Goal: Information Seeking & Learning: Learn about a topic

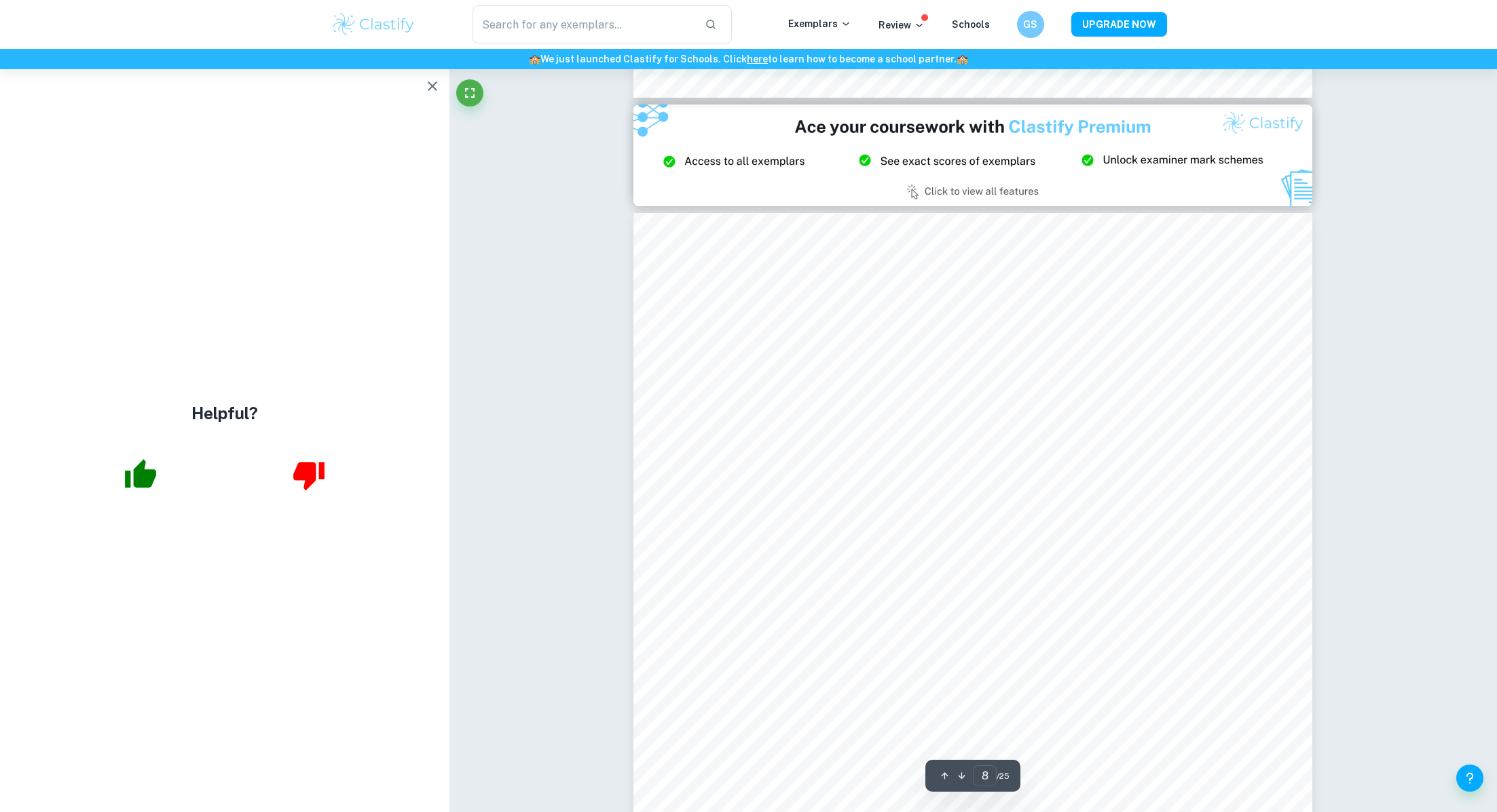
scroll to position [8856, 0]
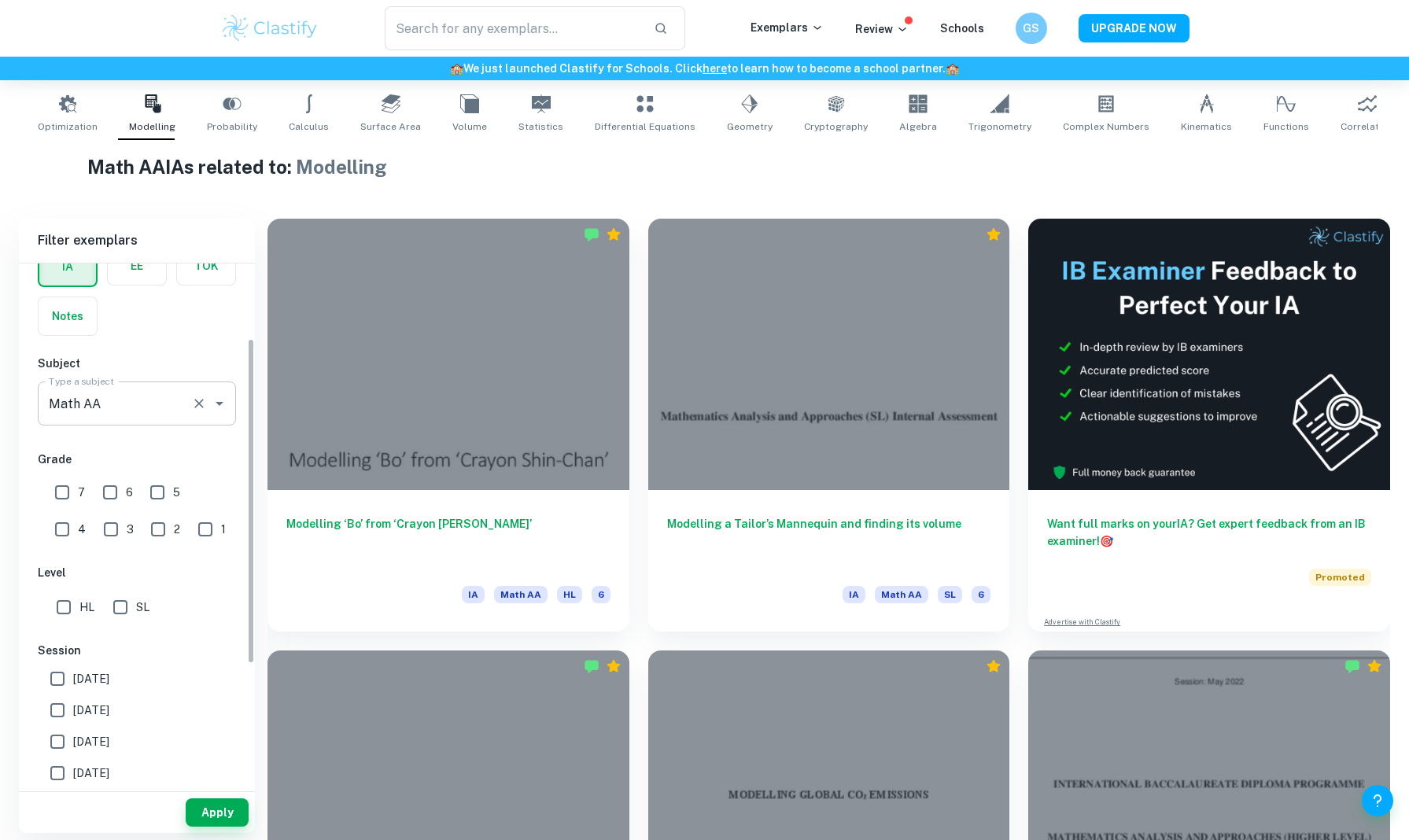
scroll to position [122, 0]
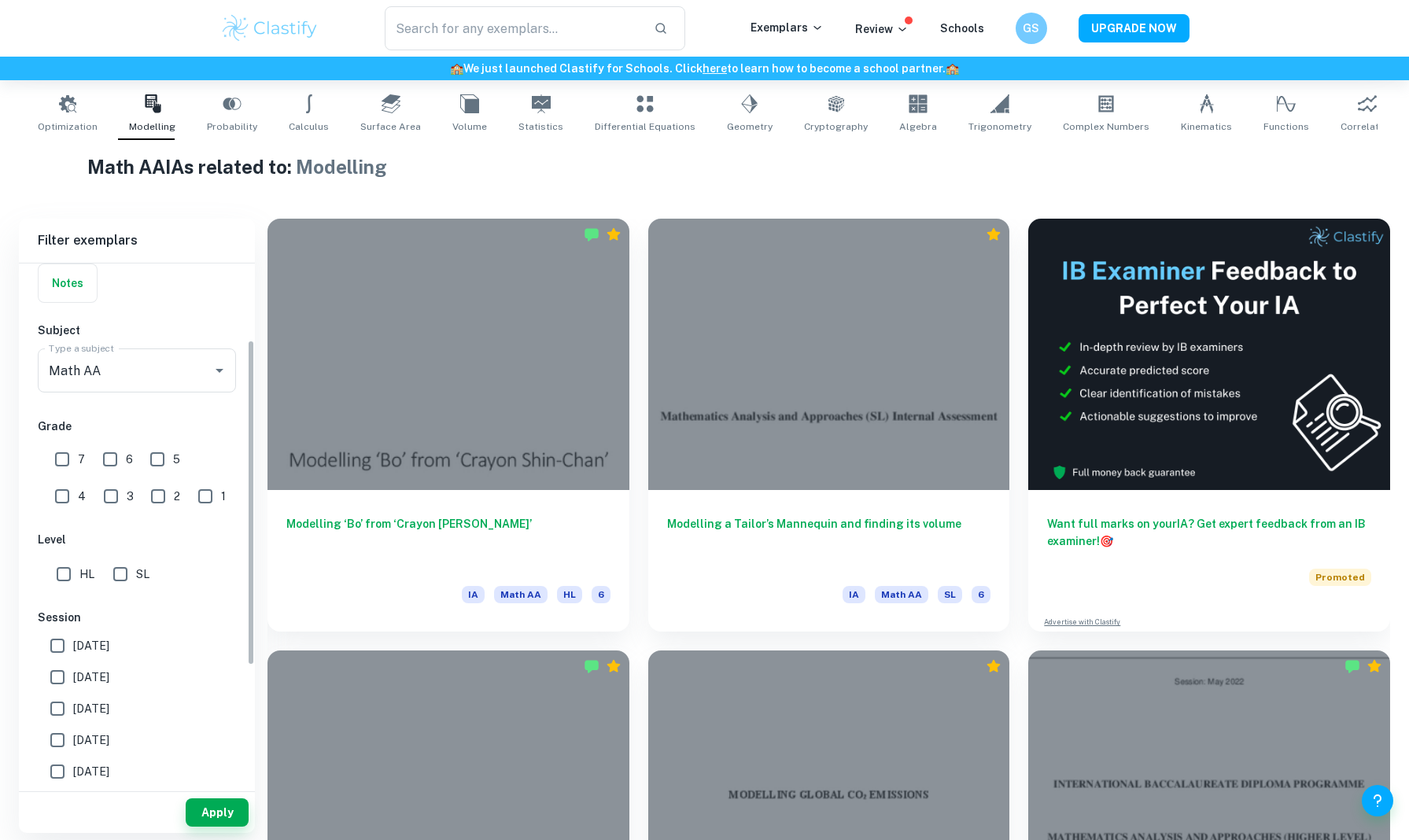
click at [58, 456] on input "7" at bounding box center [62, 459] width 31 height 31
checkbox input "true"
click at [224, 803] on button "Apply" at bounding box center [217, 812] width 63 height 29
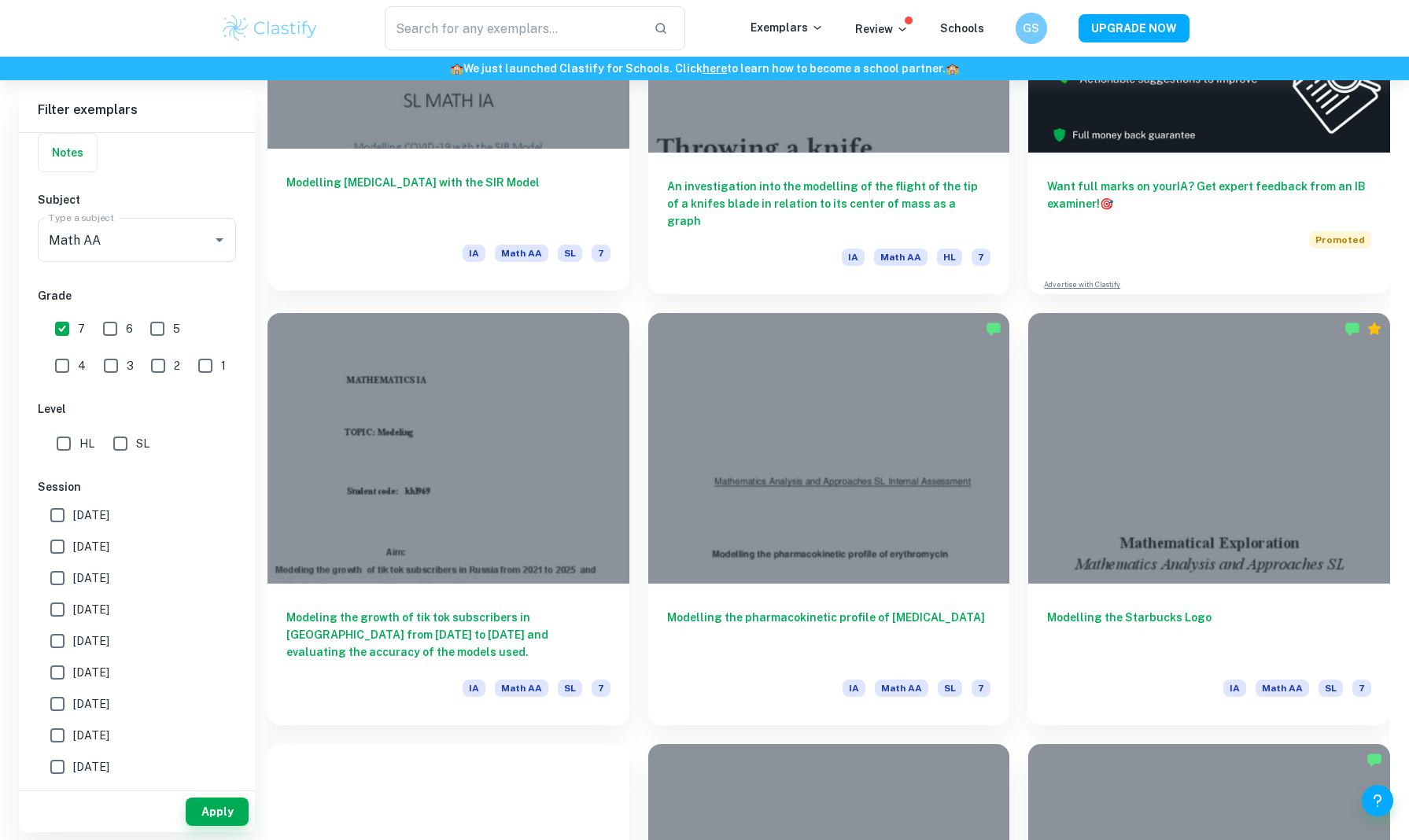
scroll to position [672, 0]
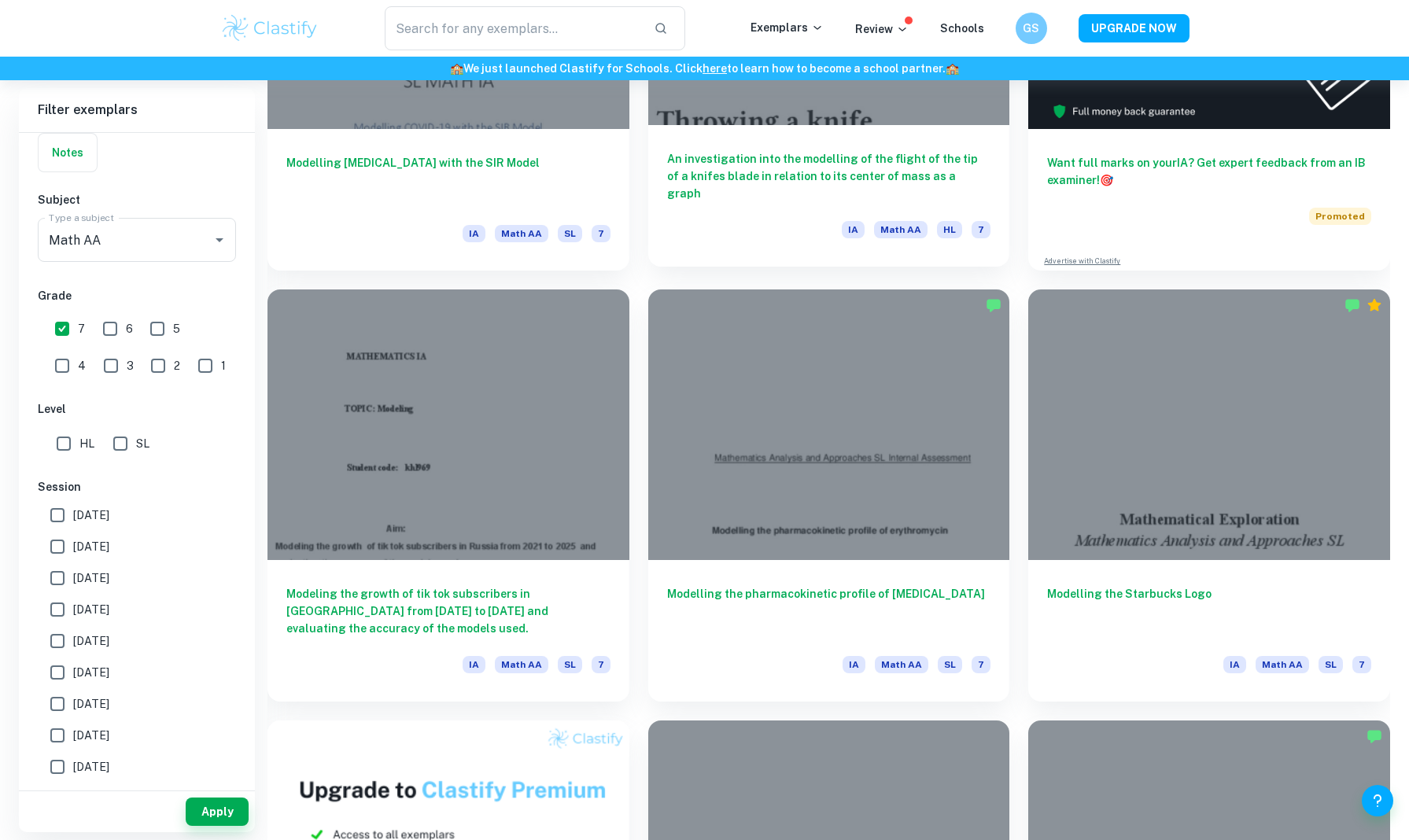
click at [793, 155] on h6 "An investigation into the modelling of the flight of the tip of a knifes blade …" at bounding box center [829, 176] width 324 height 52
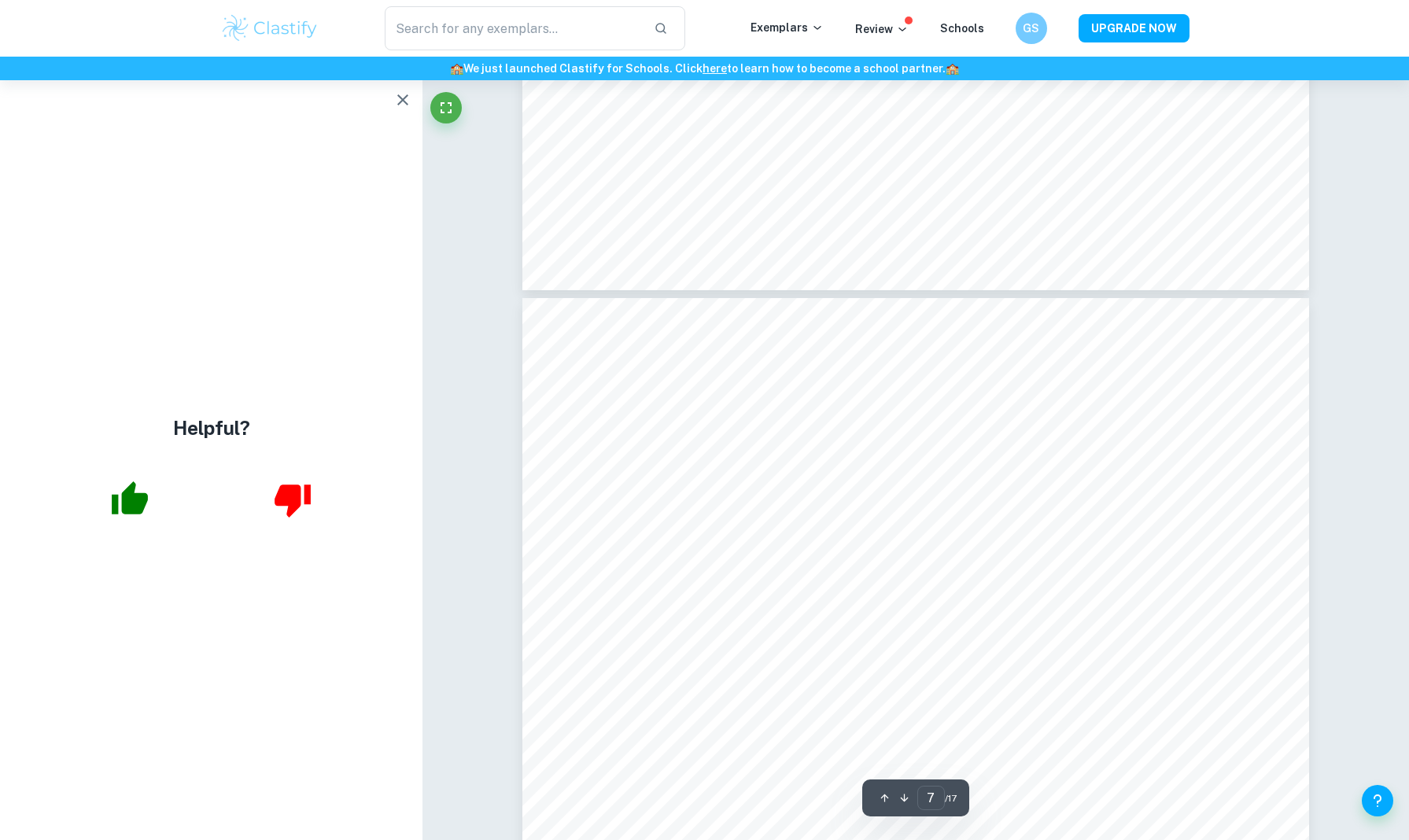
scroll to position [6852, 0]
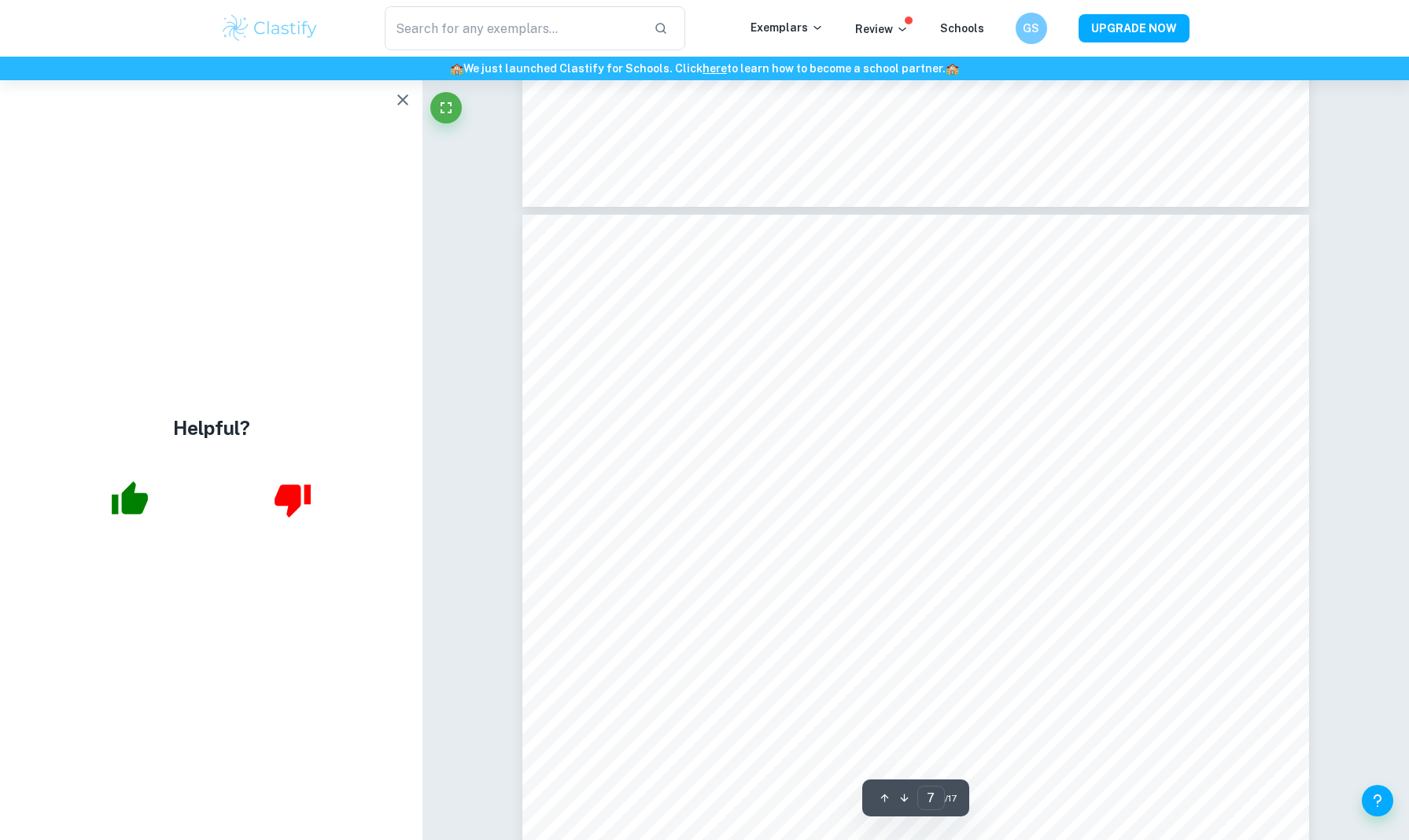
click at [403, 97] on icon "button" at bounding box center [403, 100] width 19 height 19
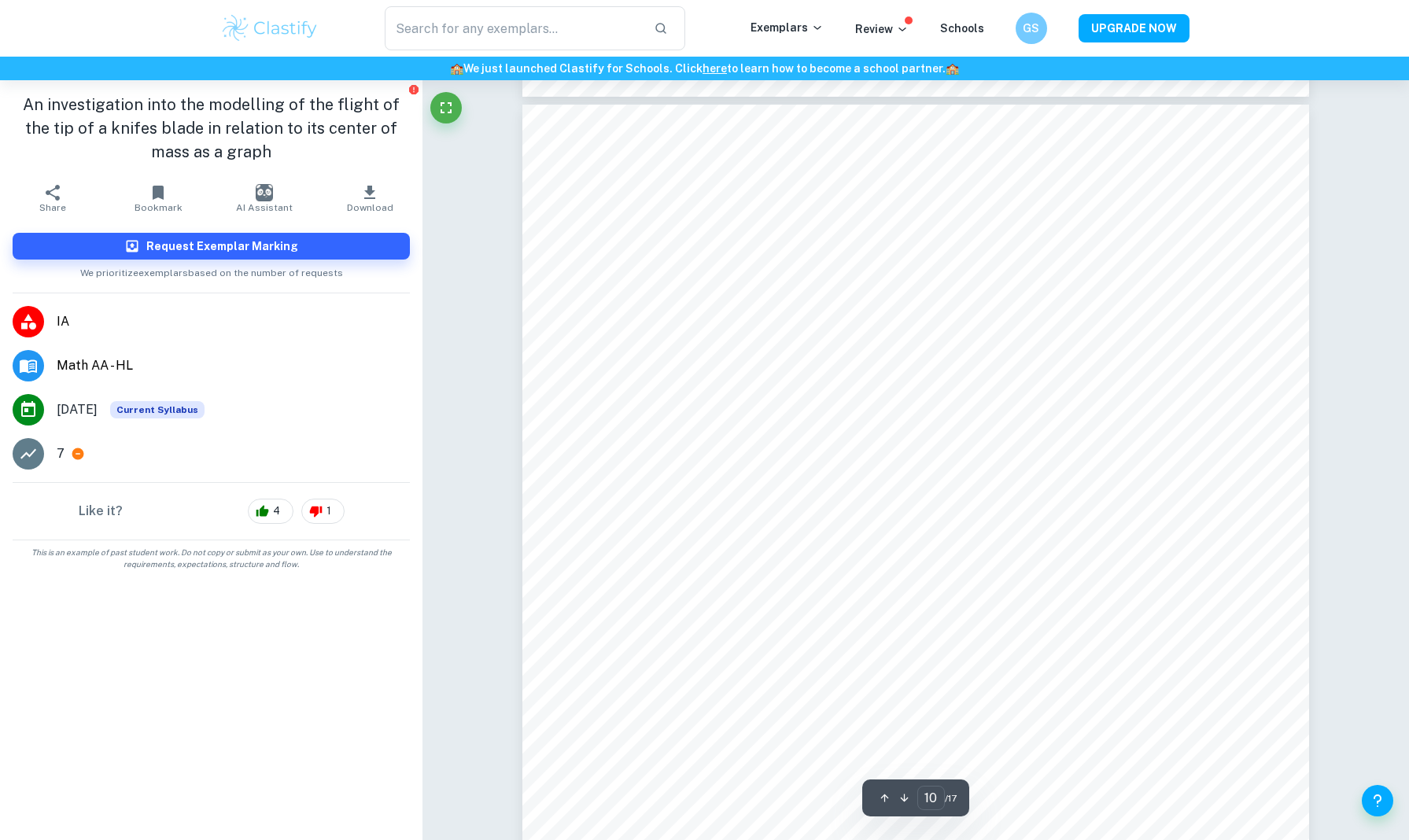
scroll to position [10441, 0]
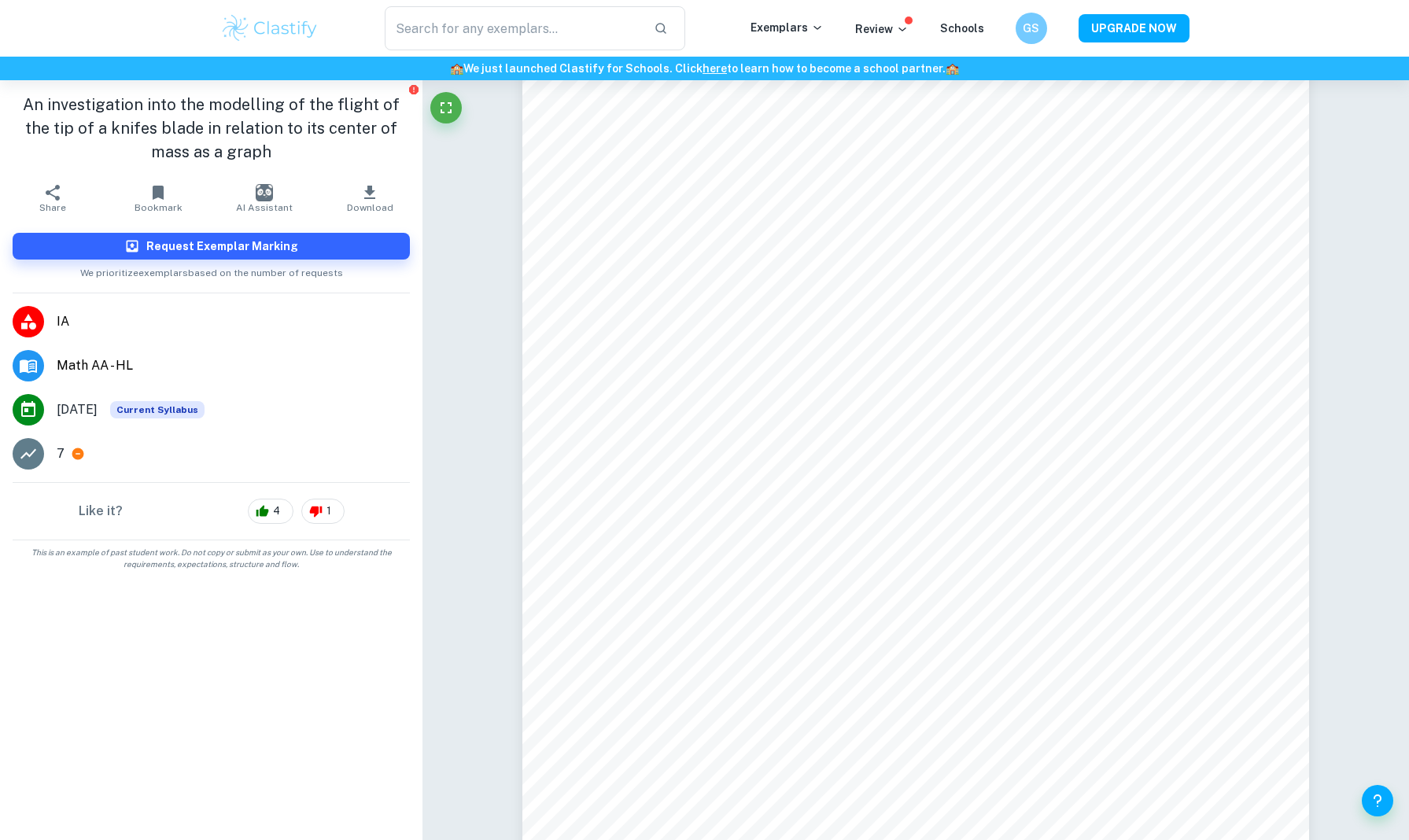
type input "11"
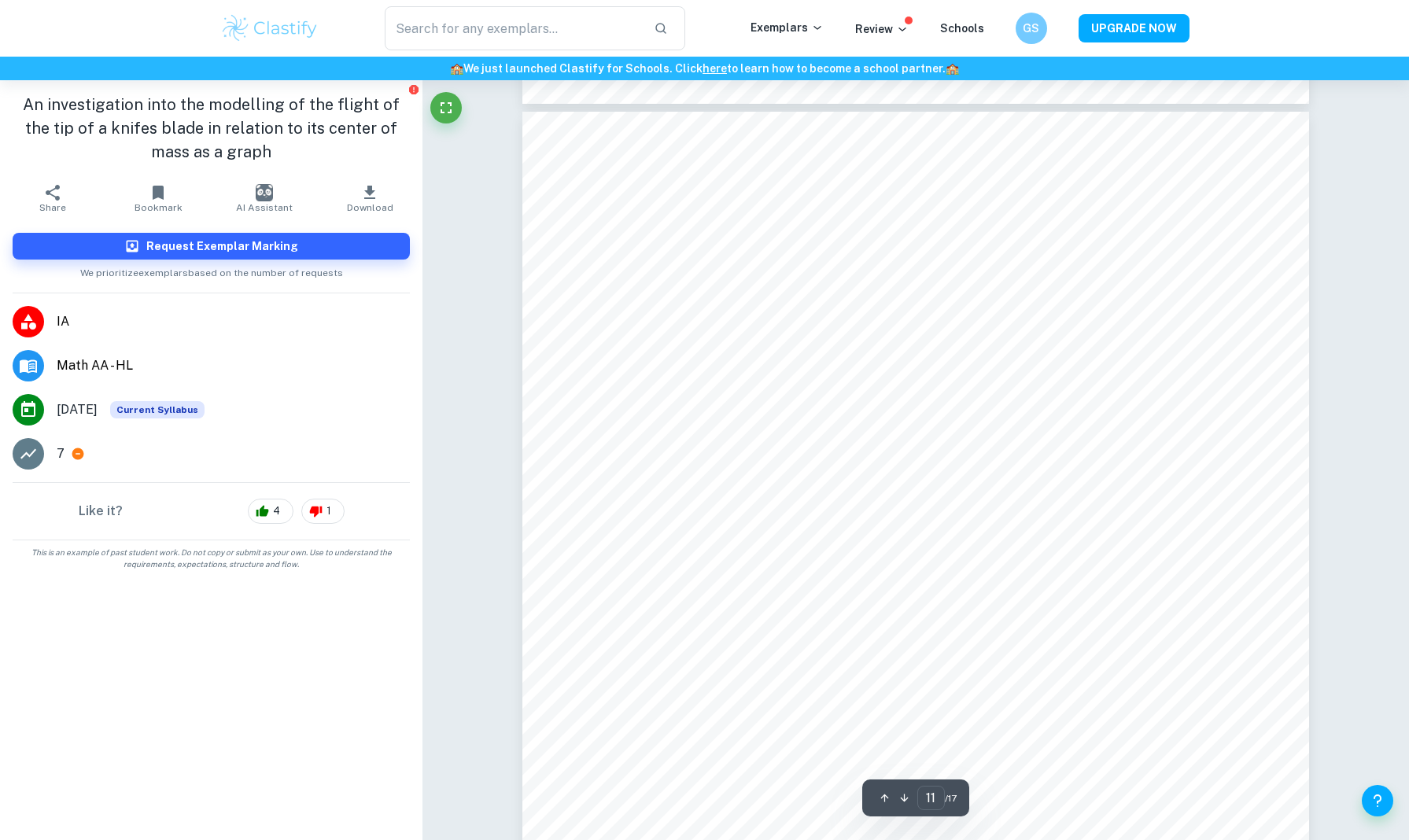
scroll to position [11478, 0]
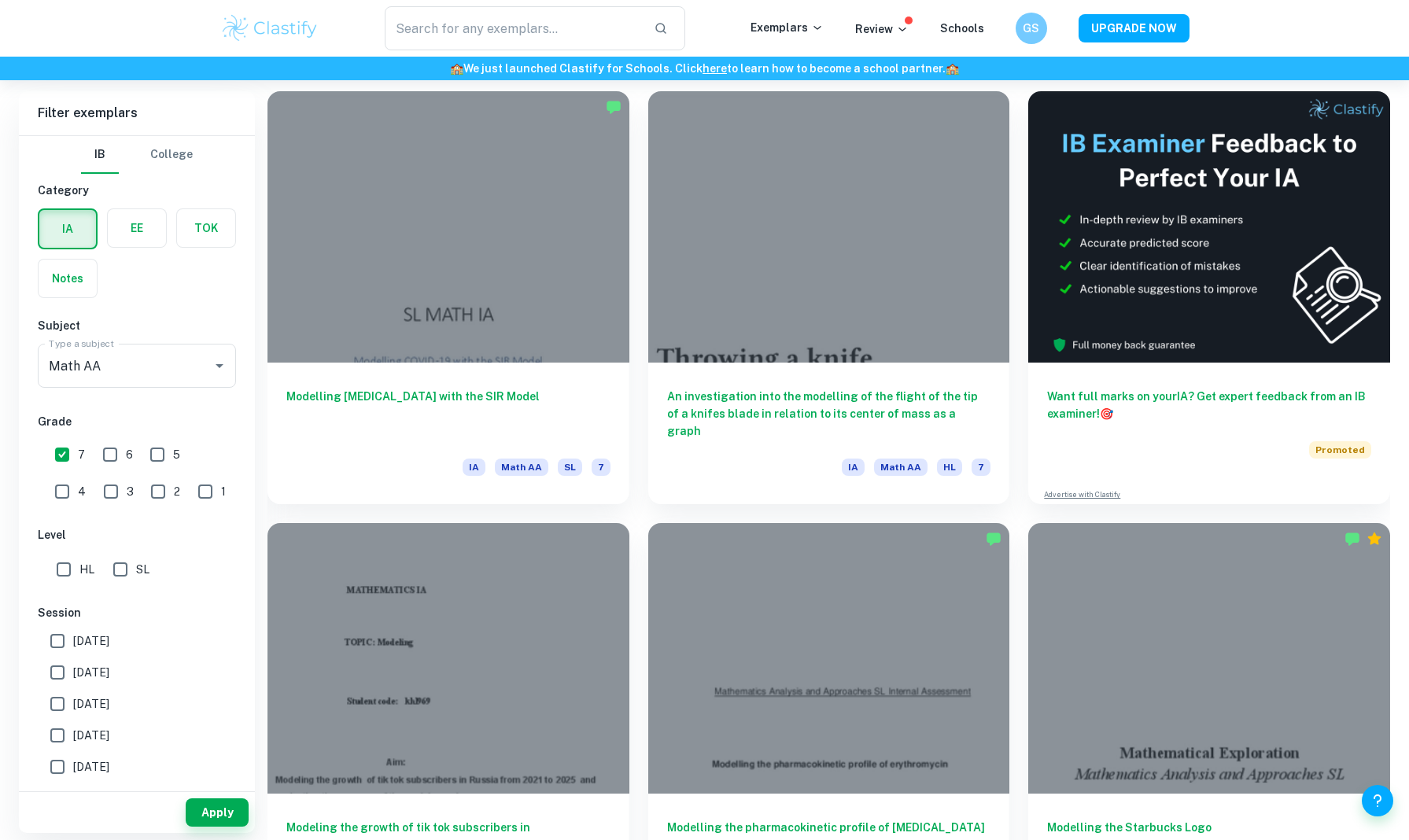
scroll to position [1124, 0]
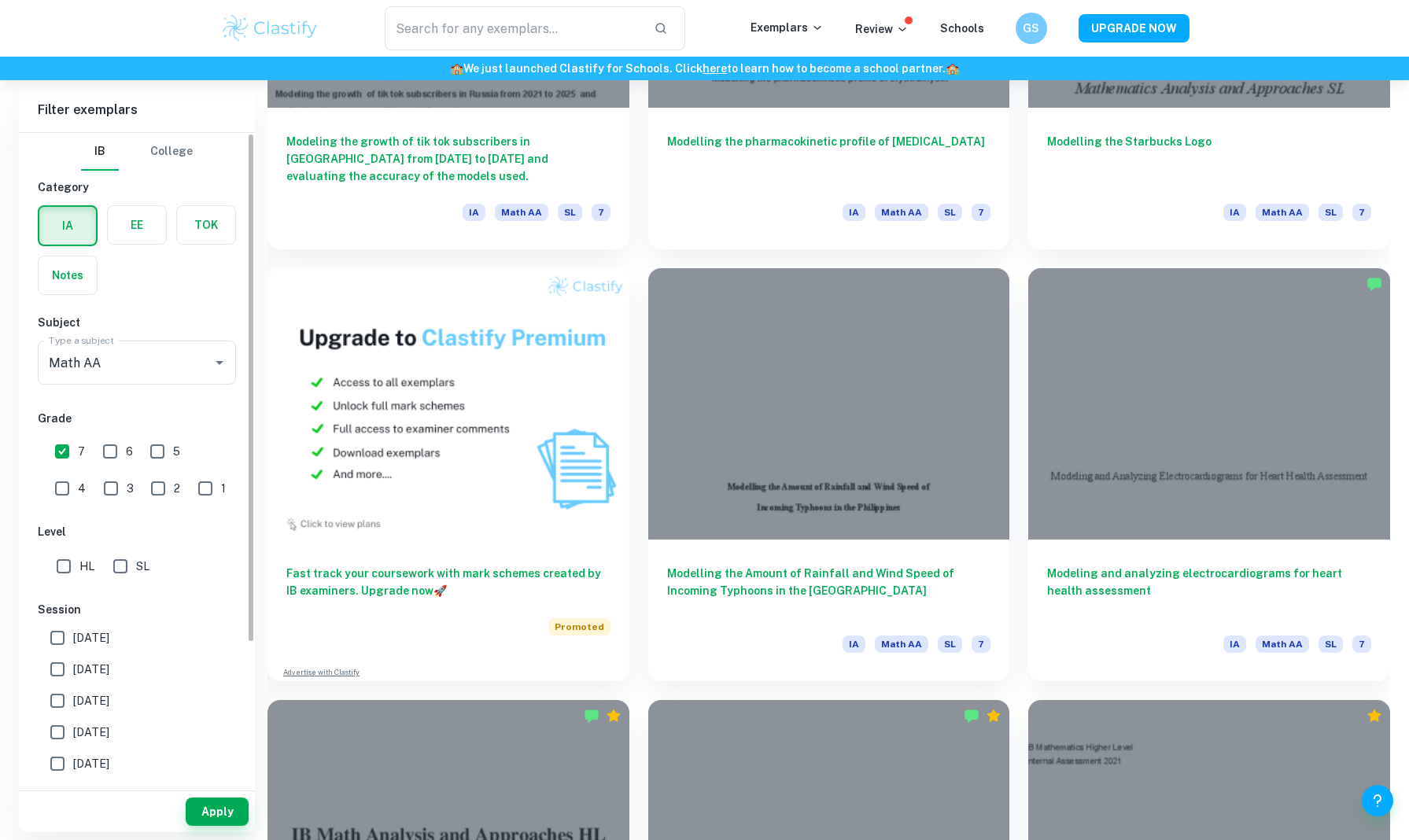
click at [70, 555] on input "HL" at bounding box center [64, 566] width 31 height 31
checkbox input "true"
click at [201, 806] on button "Apply" at bounding box center [217, 811] width 63 height 29
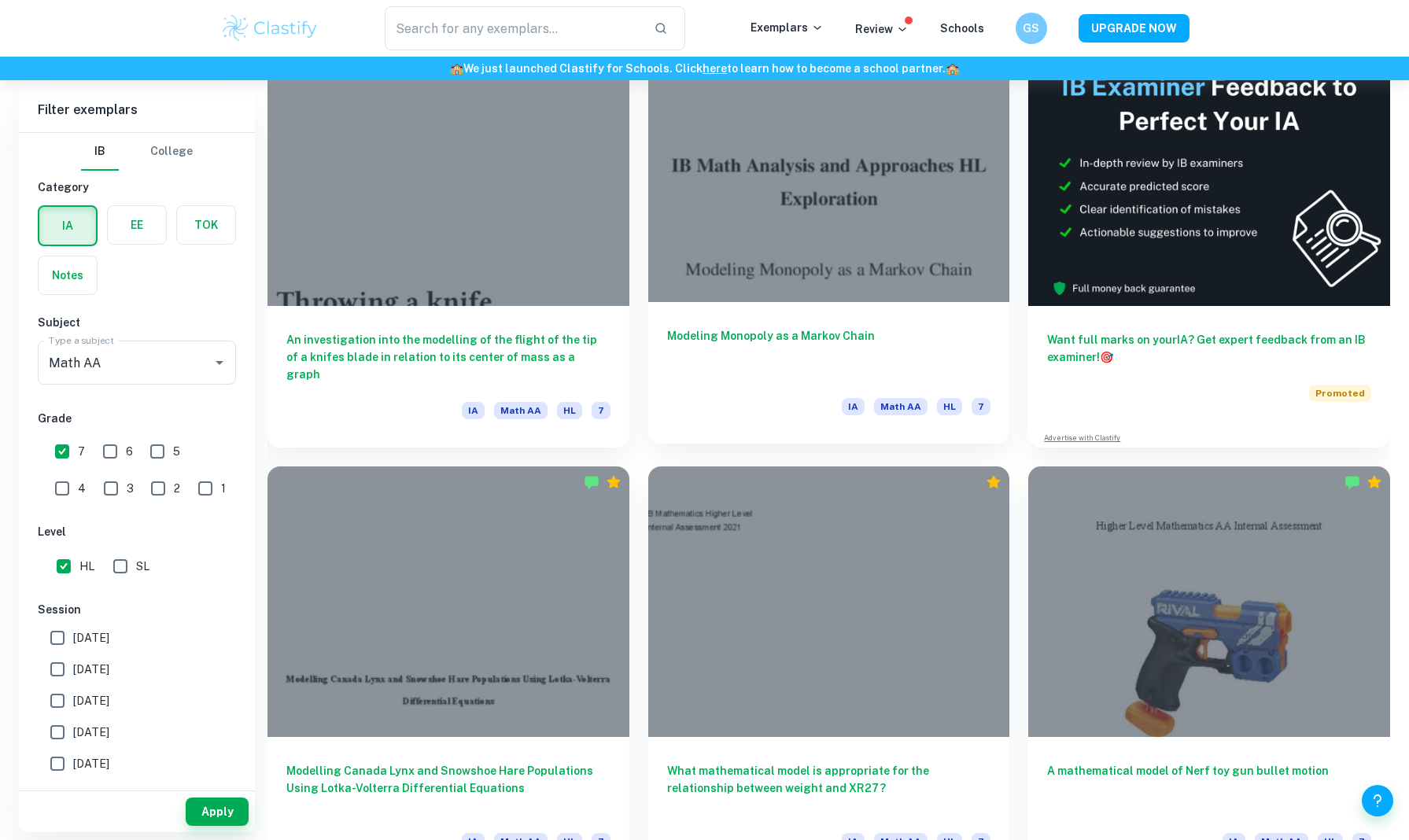
scroll to position [517, 0]
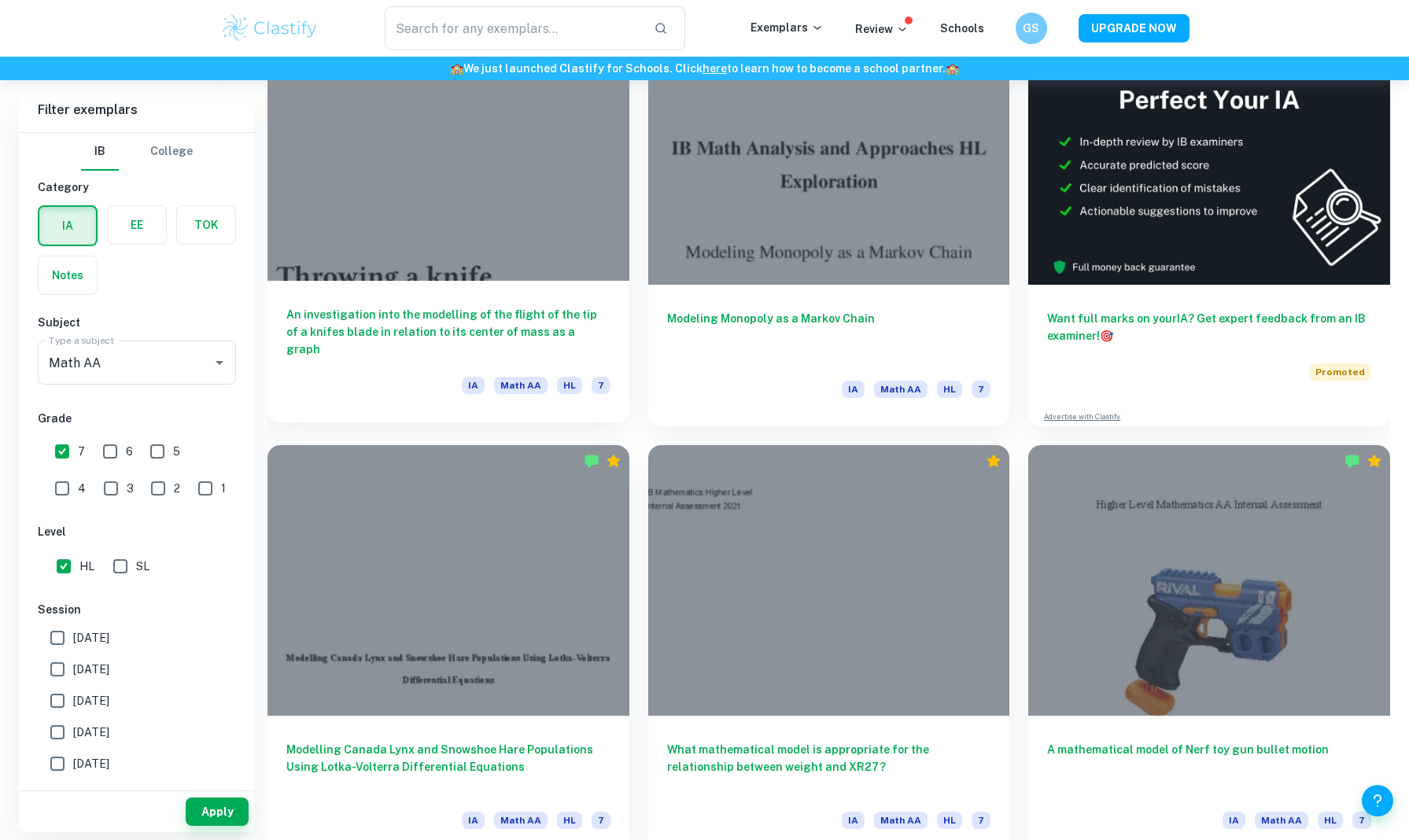
click at [564, 205] on div at bounding box center [448, 144] width 362 height 271
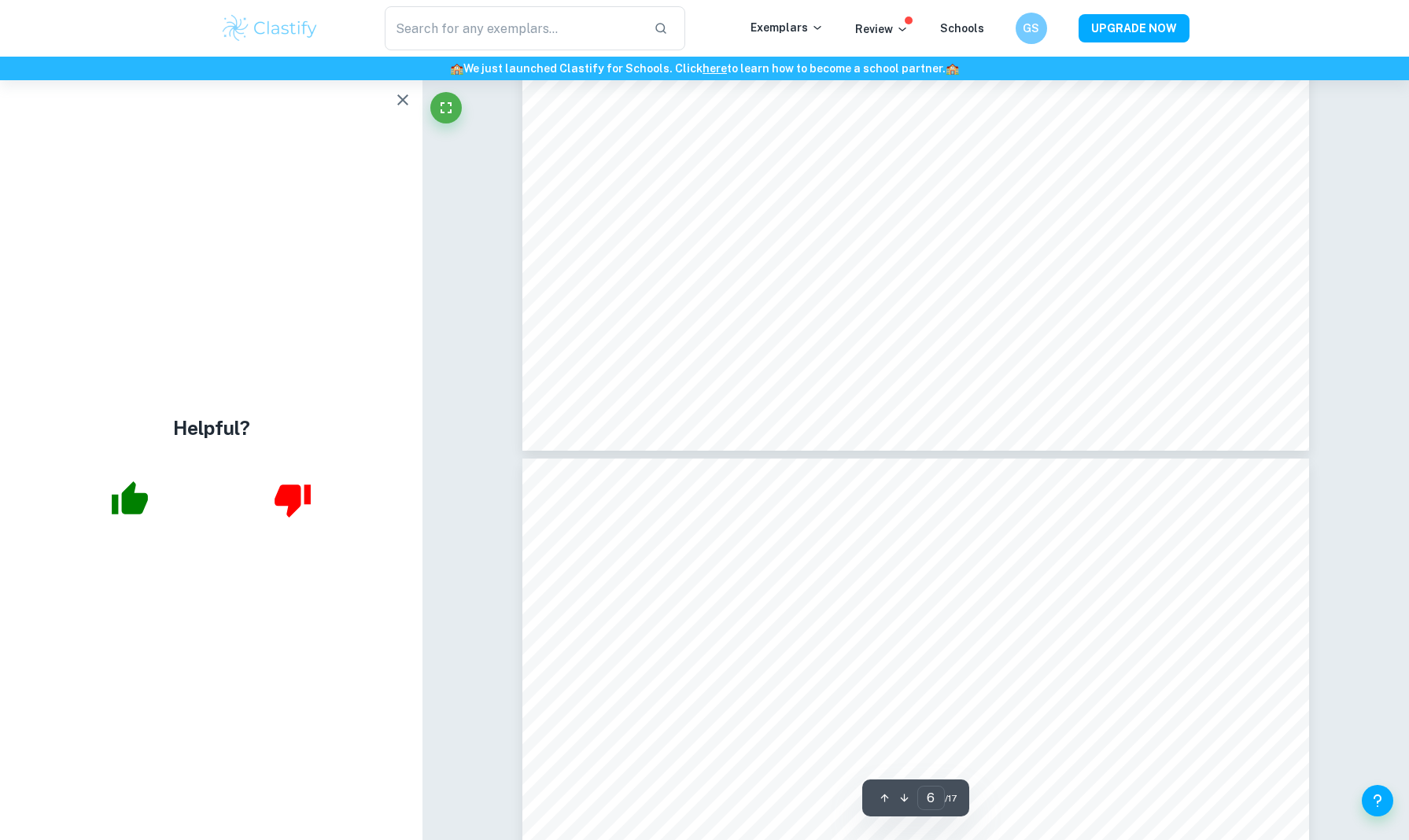
scroll to position [6611, 0]
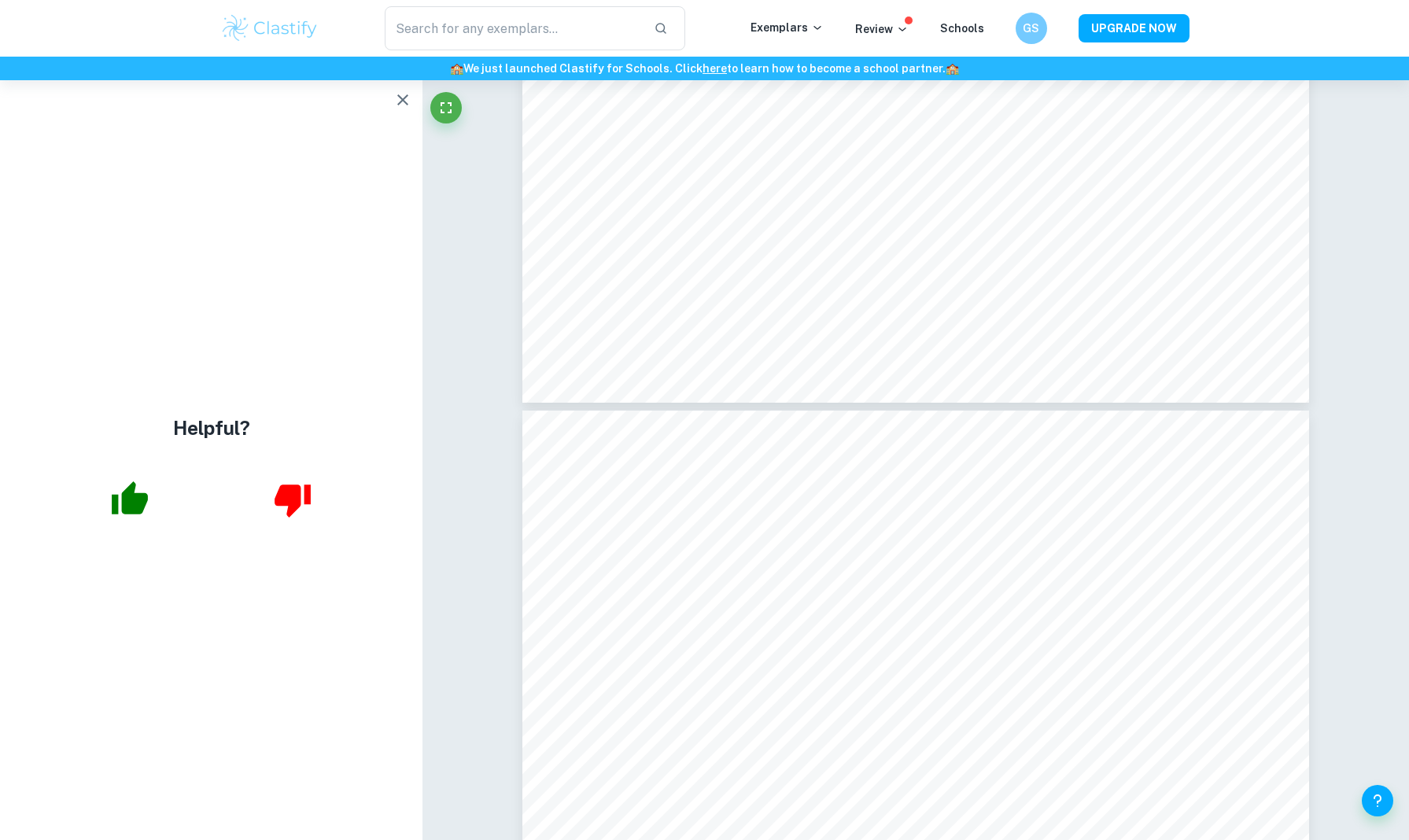
type input "7"
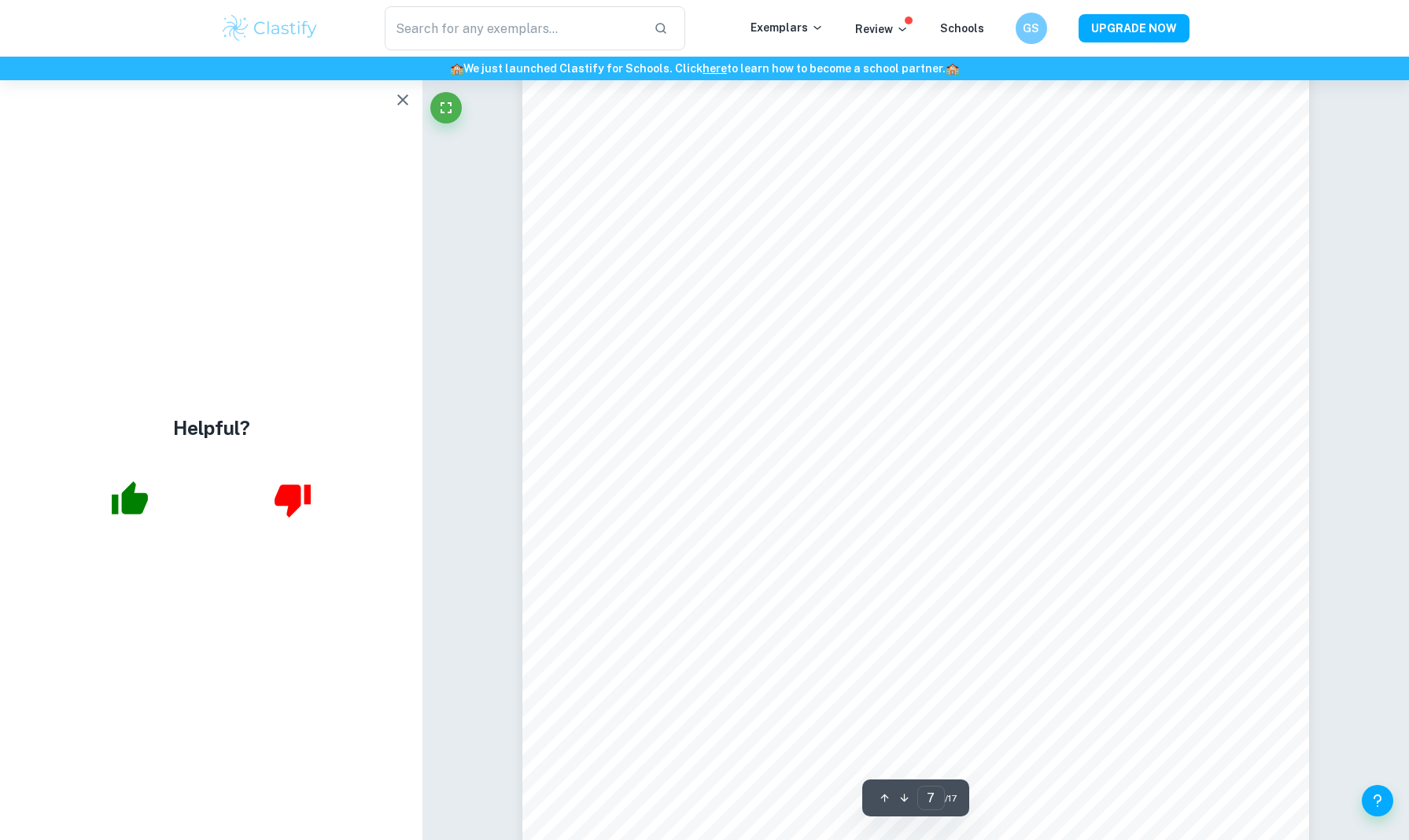
scroll to position [7070, 0]
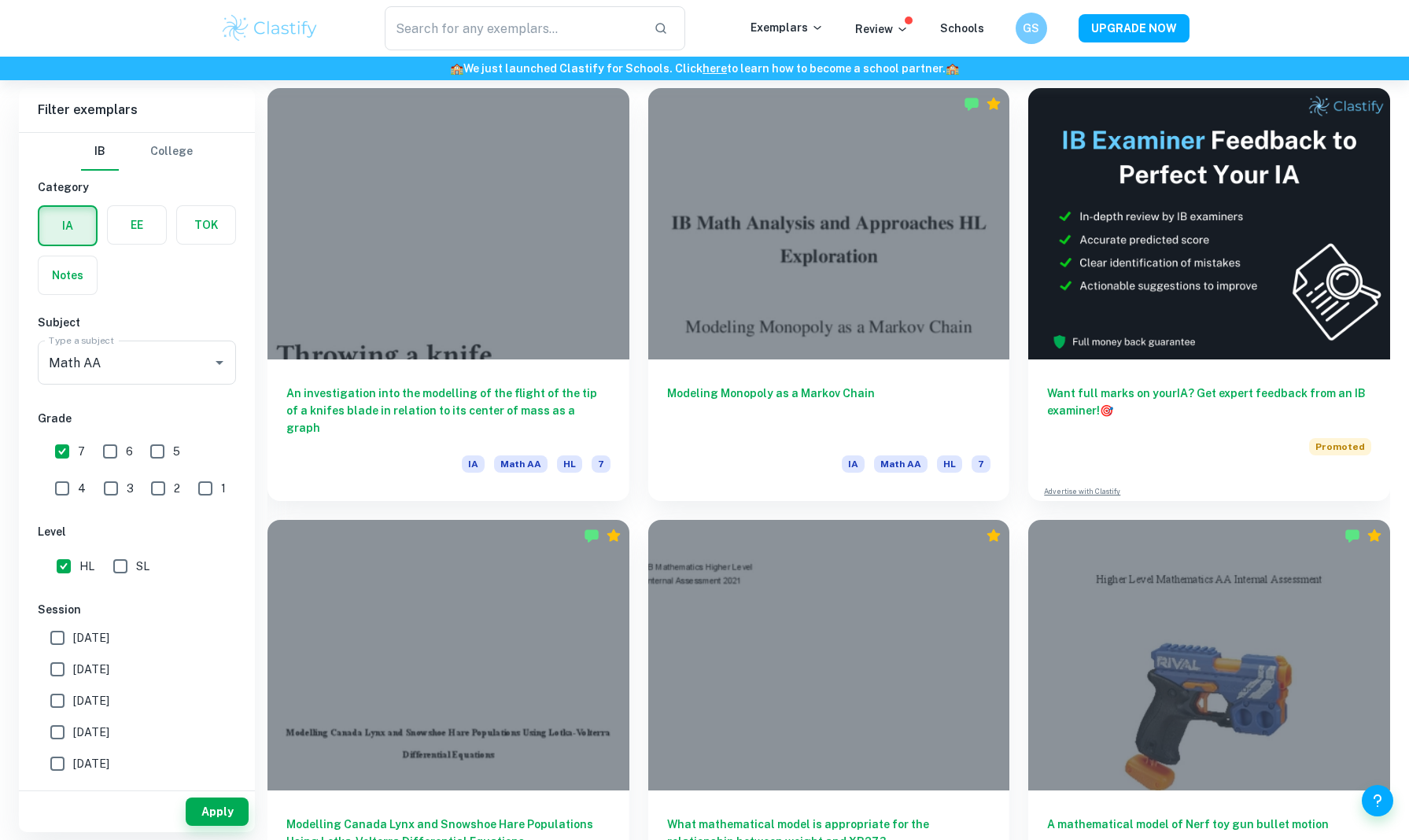
scroll to position [486, 0]
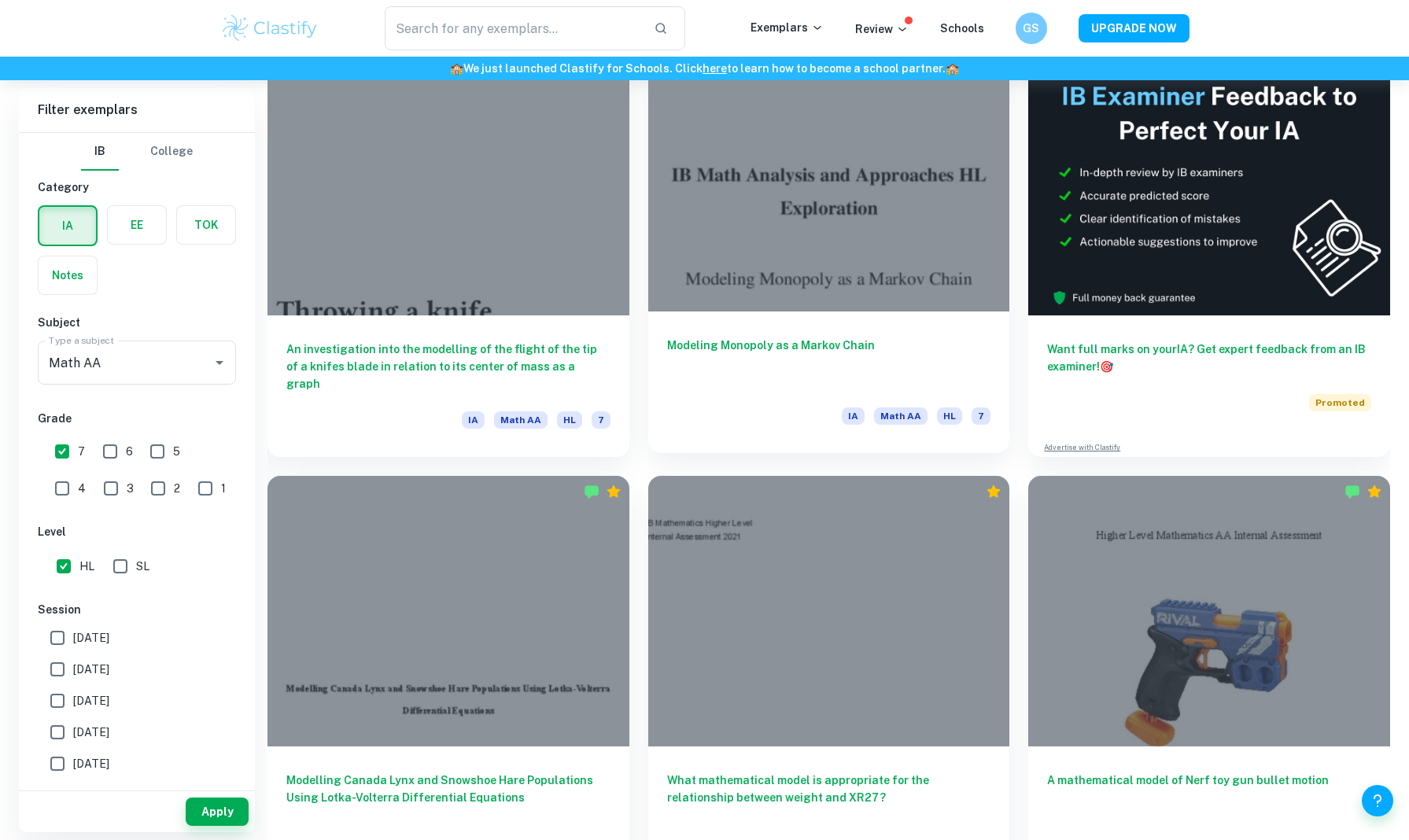
click at [863, 237] on div at bounding box center [829, 175] width 362 height 271
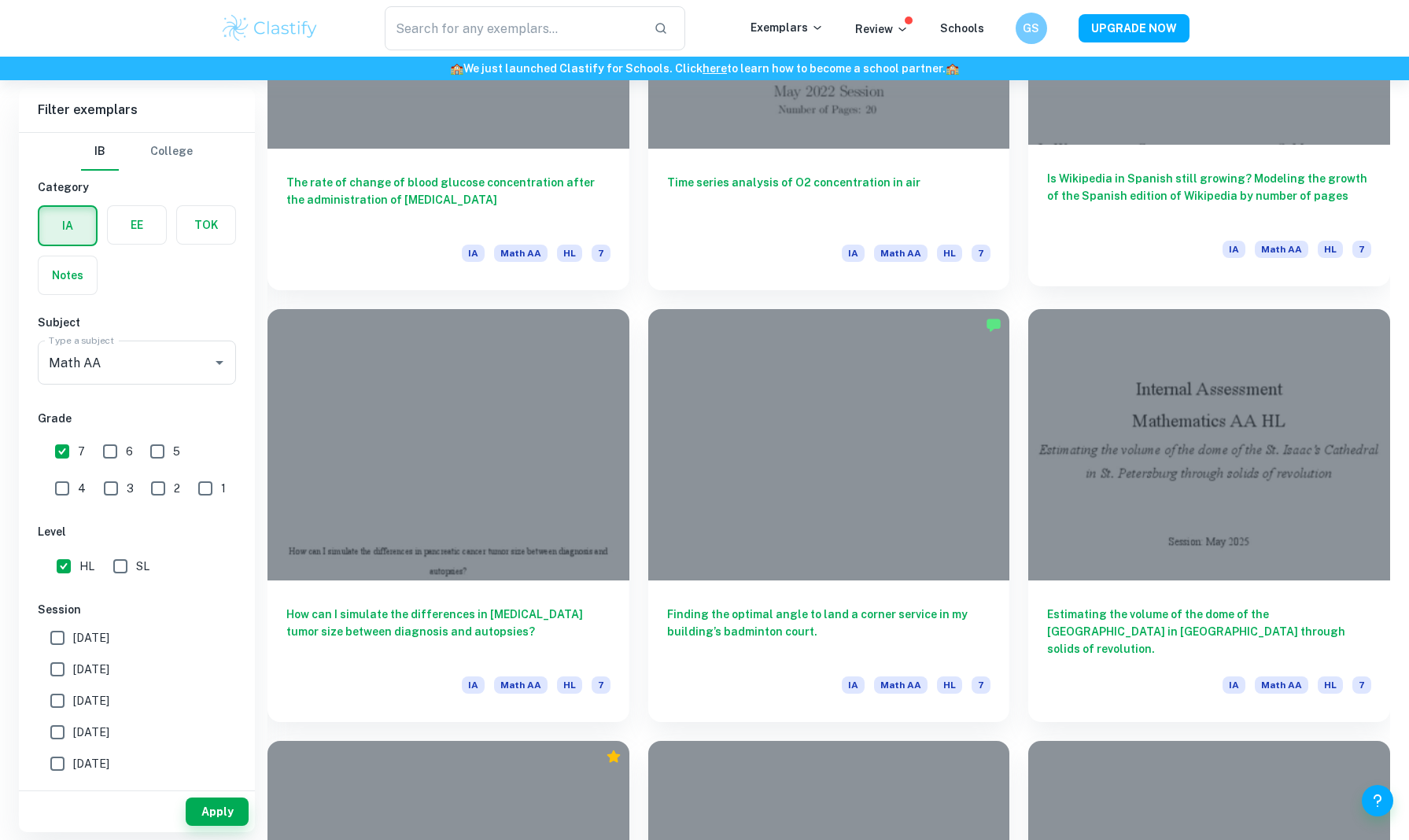
scroll to position [1953, 0]
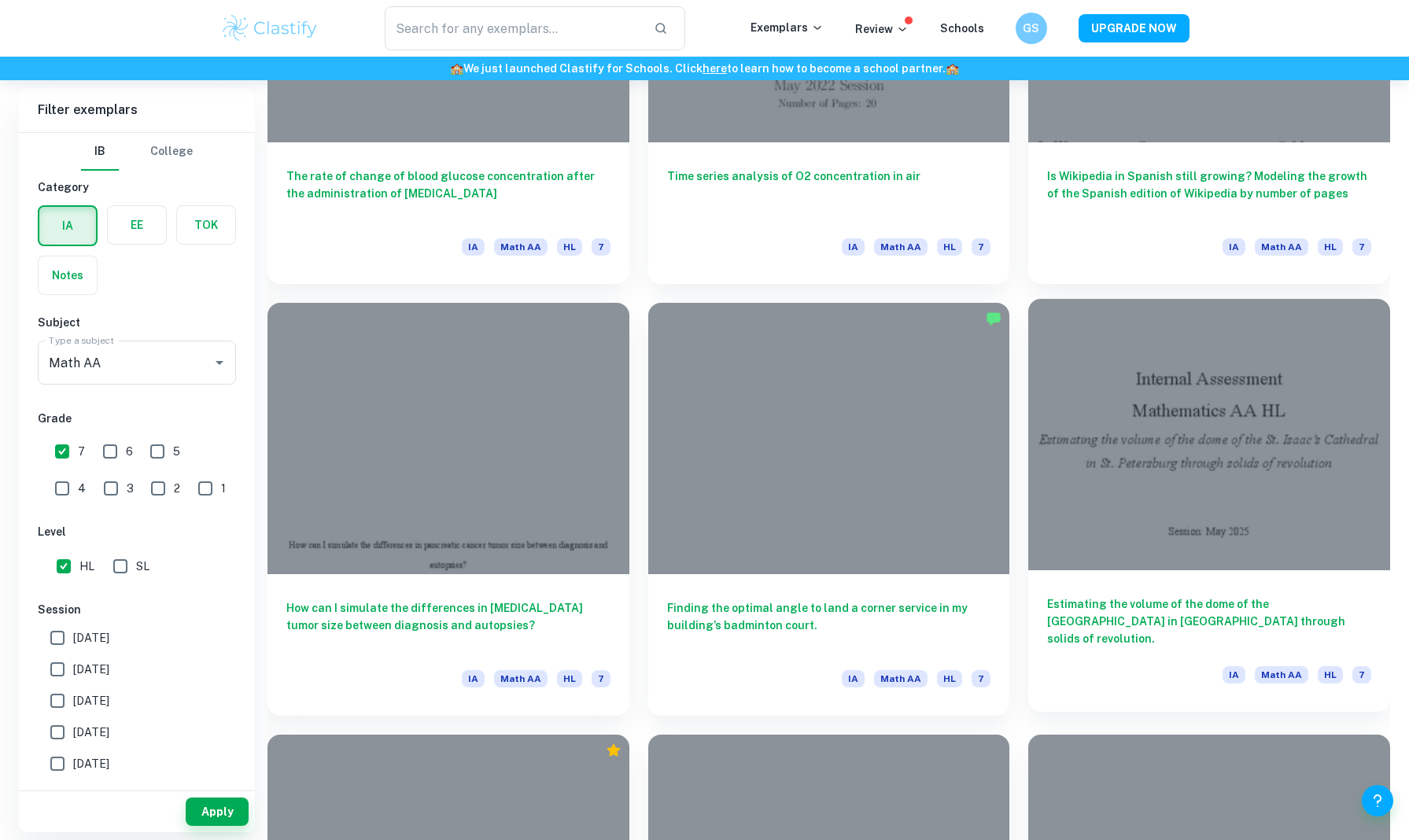
click at [1157, 578] on div "Estimating the volume of the dome of the St. Isaac’s Cathedral in St. Petersbur…" at bounding box center [1209, 641] width 362 height 142
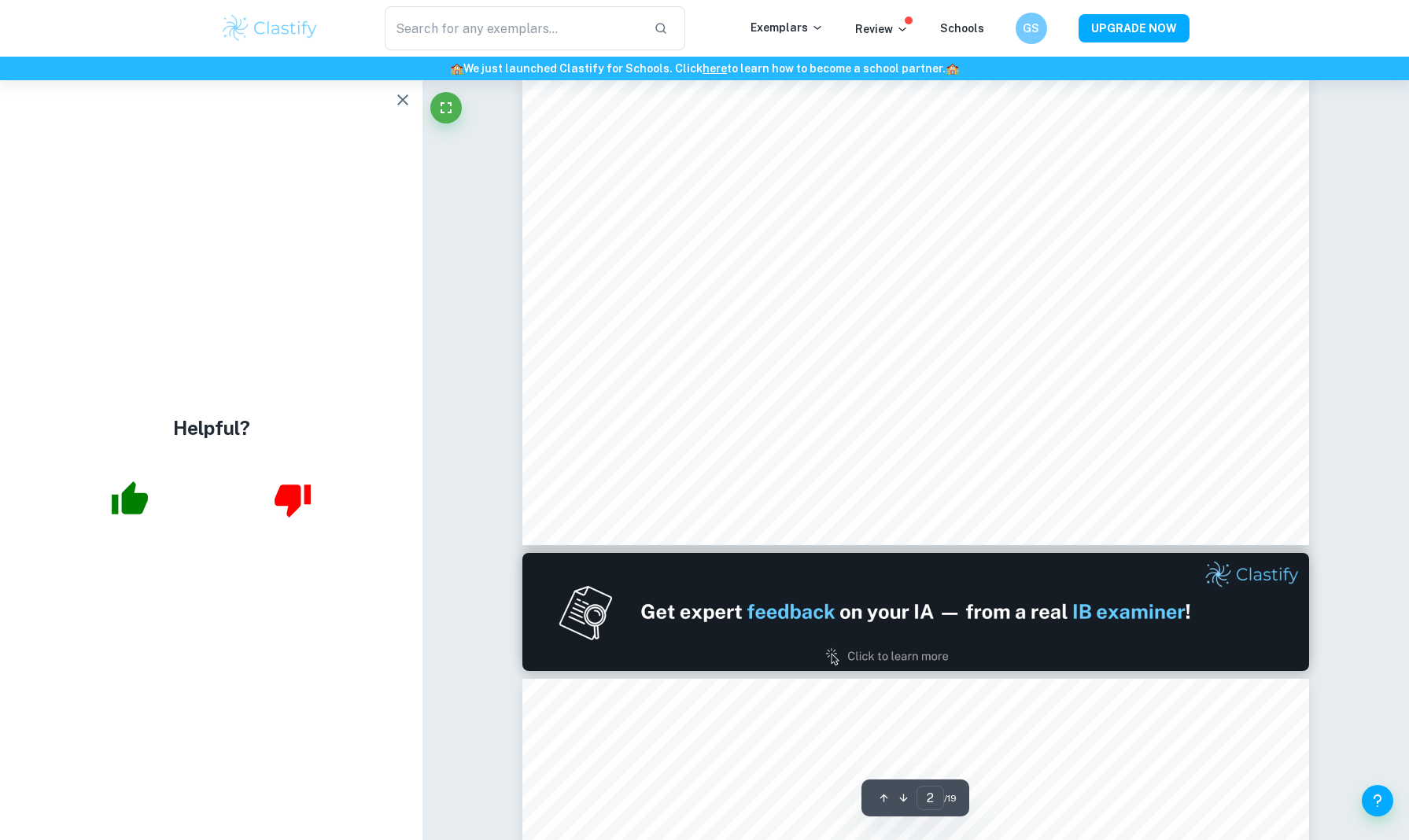
type input "1"
